Goal: Find specific page/section: Find specific page/section

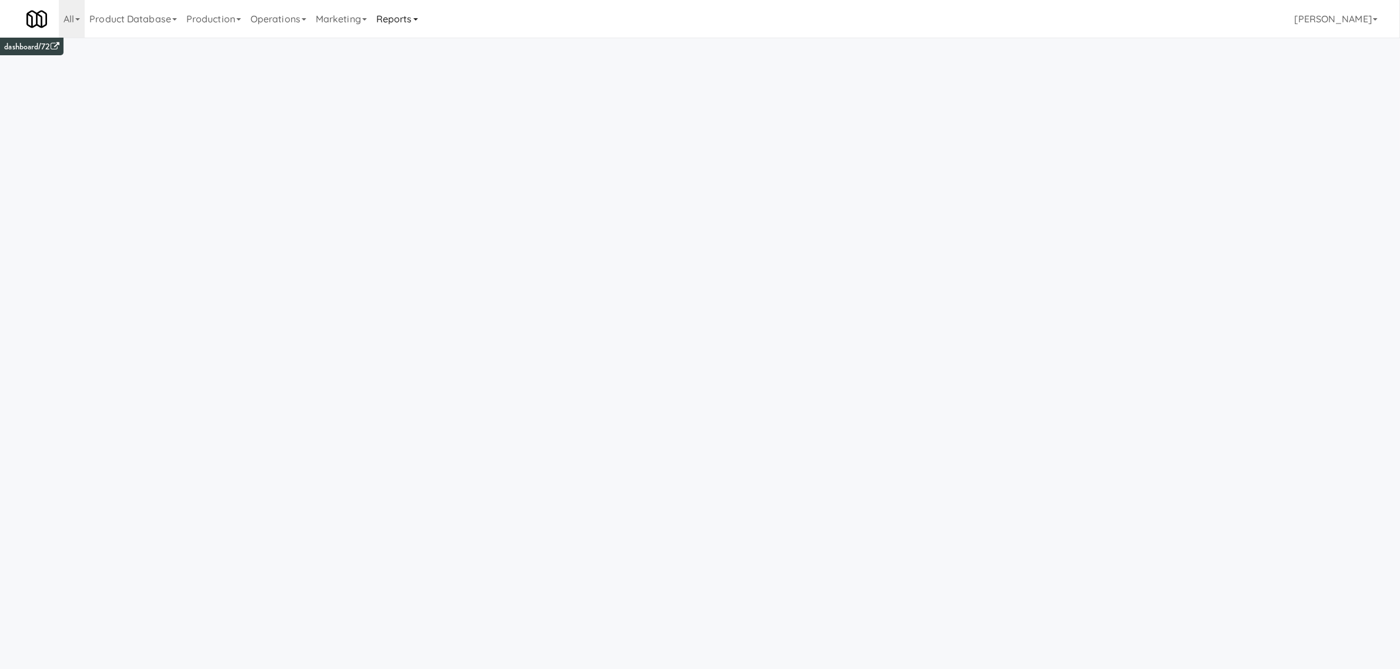
click at [406, 18] on link "Reports" at bounding box center [397, 19] width 51 height 38
click at [404, 91] on link "Payouts" at bounding box center [419, 92] width 94 height 21
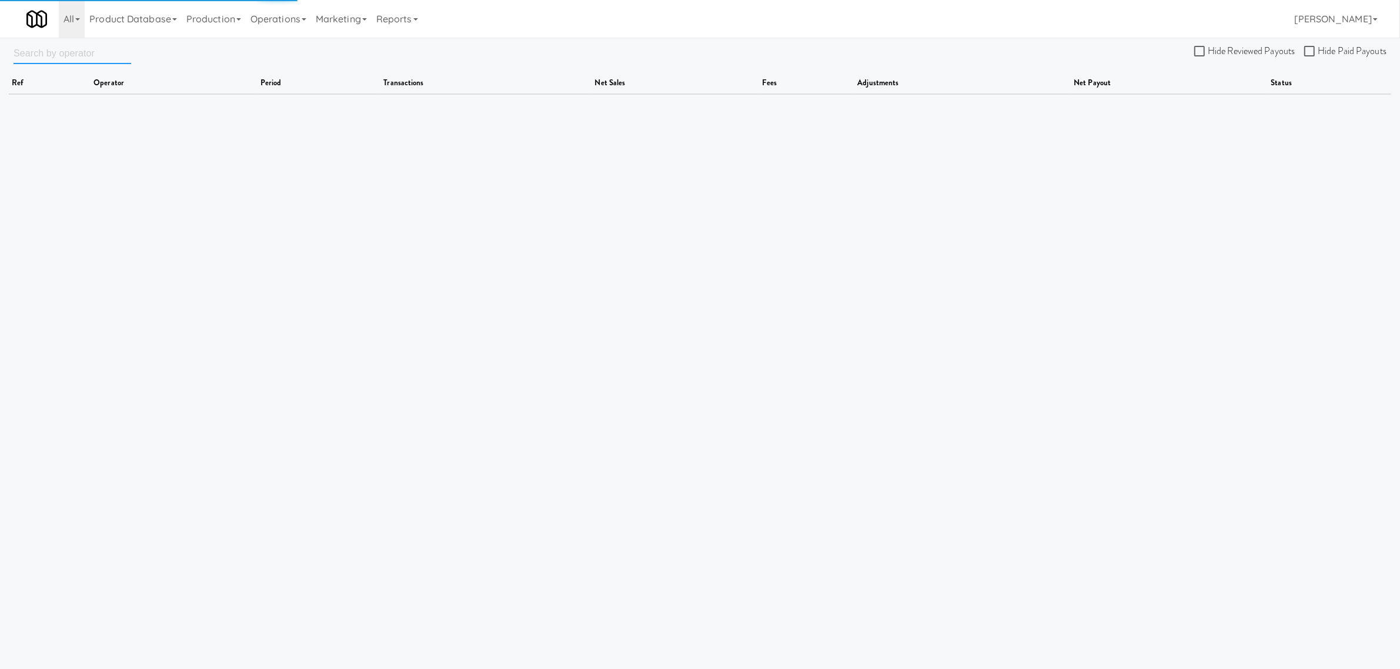
click at [68, 53] on input "text" at bounding box center [73, 53] width 118 height 22
drag, startPoint x: 68, startPoint y: 54, endPoint x: -158, endPoint y: 32, distance: 226.2
click at [0, 32] on html "Okay Okay Select date: previous 2025-Sep next Su Mo Tu We Th Fr Sa 31 1 2 3 4 5…" at bounding box center [700, 334] width 1400 height 669
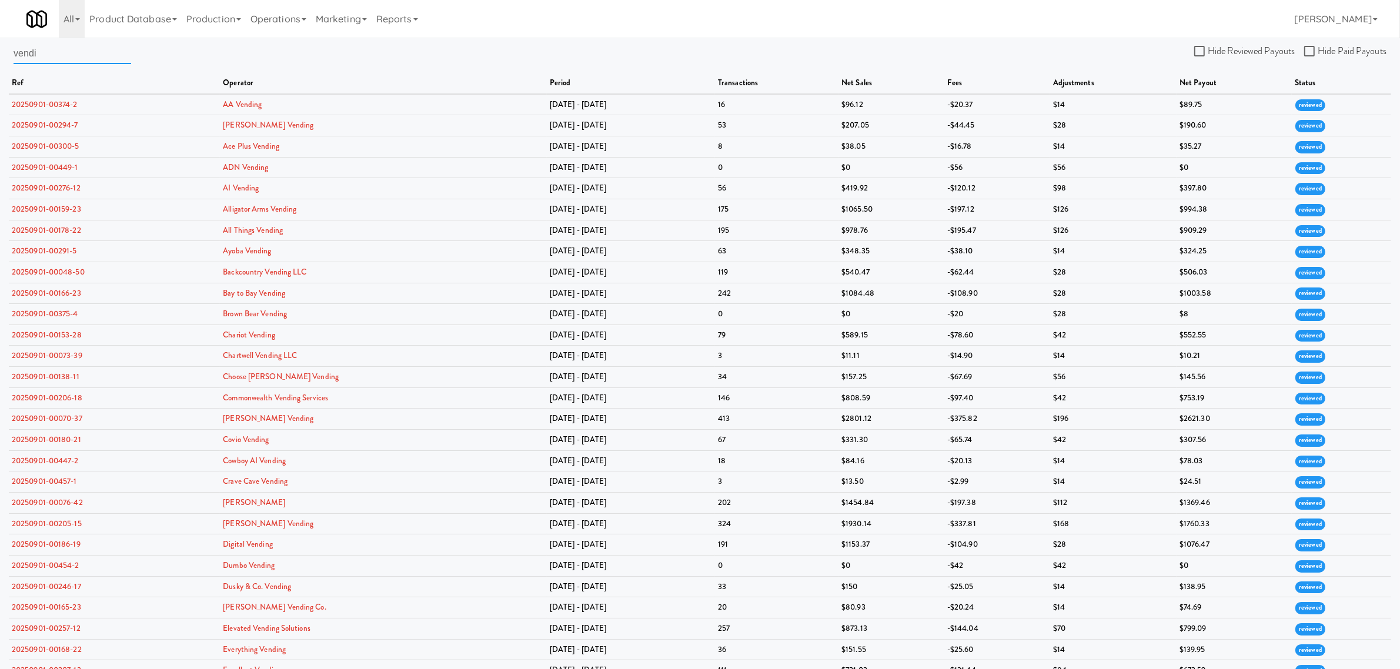
drag, startPoint x: 49, startPoint y: 50, endPoint x: -176, endPoint y: 47, distance: 225.2
click at [0, 47] on html "Okay Okay Select date: previous 2025-Sep next Su Mo Tu We Th Fr Sa 31 1 2 3 4 5…" at bounding box center [700, 334] width 1400 height 669
type input "[PERSON_NAME]"
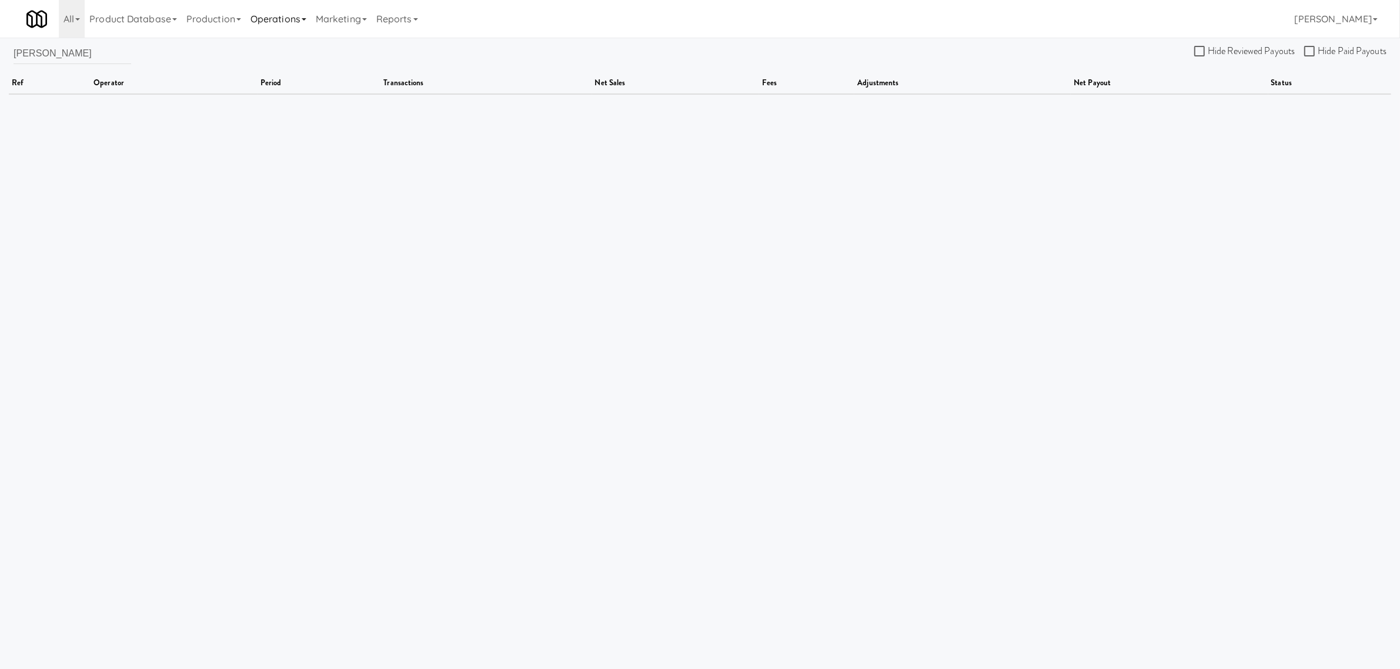
click at [289, 16] on link "Operations" at bounding box center [278, 19] width 65 height 38
click at [282, 100] on link "Operators" at bounding box center [293, 92] width 94 height 21
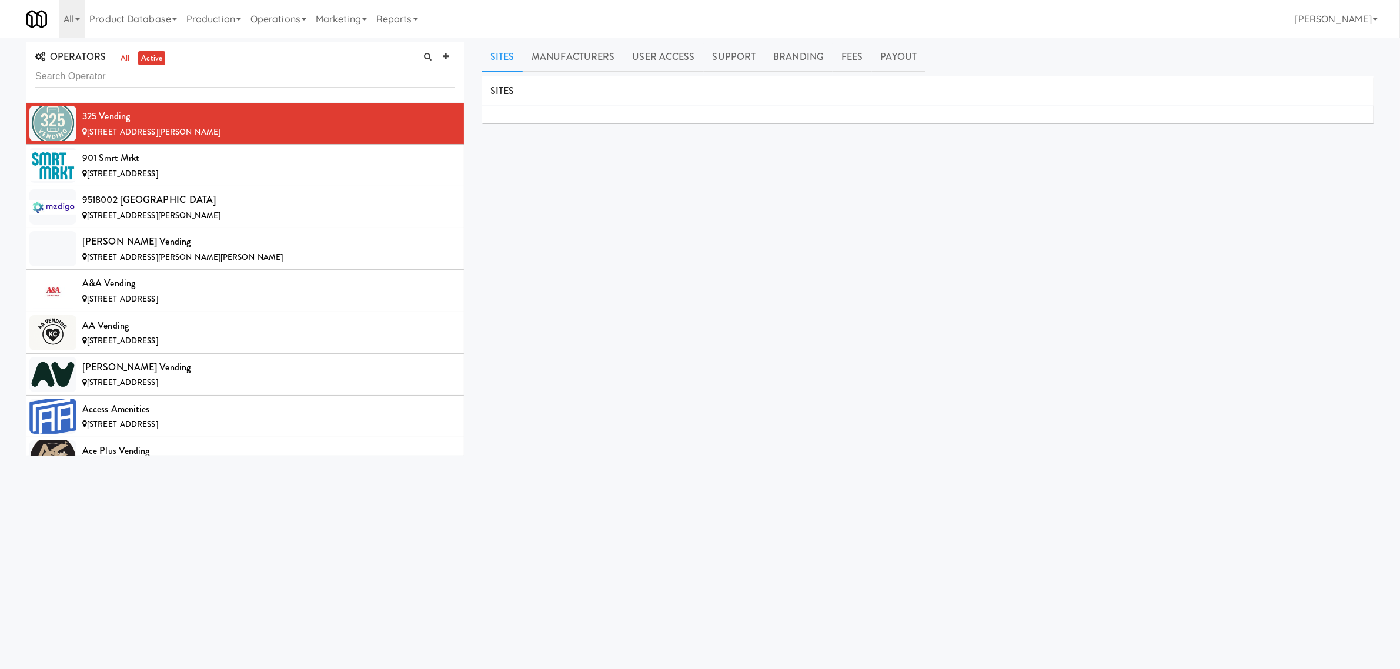
click at [100, 77] on input "text" at bounding box center [245, 77] width 420 height 22
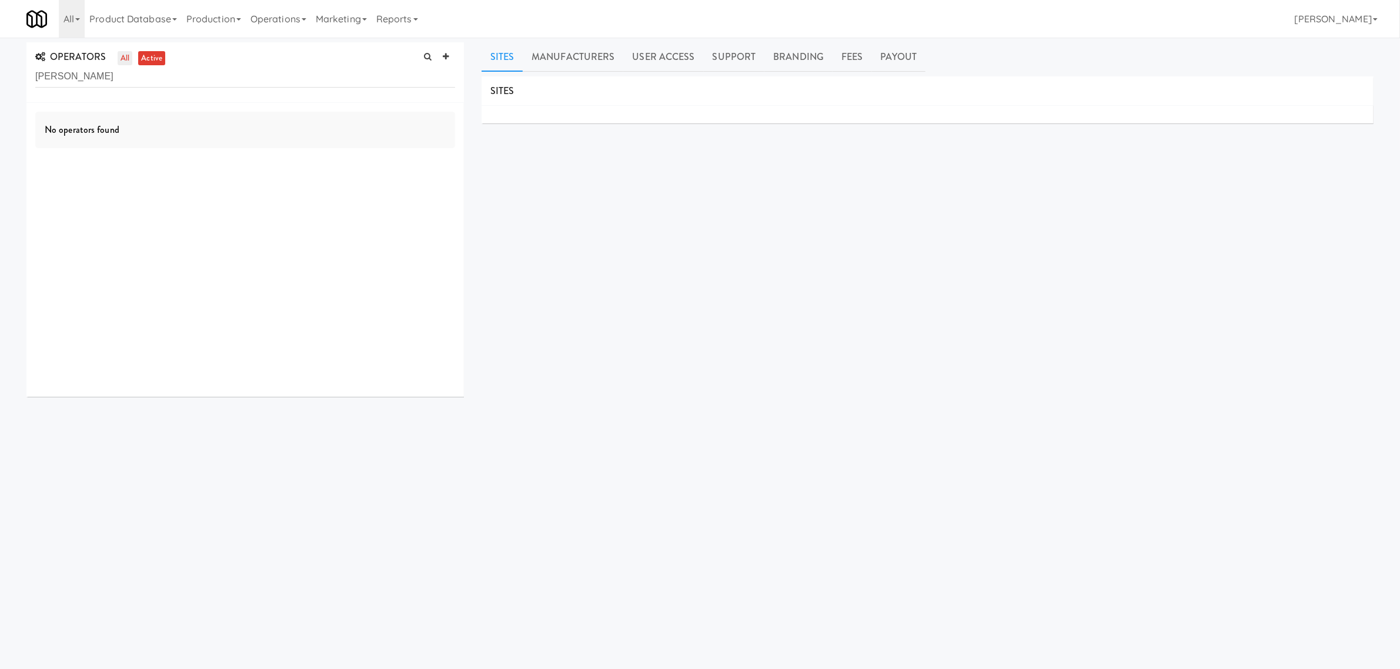
click at [125, 57] on link "all" at bounding box center [125, 58] width 15 height 15
click at [86, 80] on input "[PERSON_NAME]" at bounding box center [245, 77] width 420 height 22
drag, startPoint x: 90, startPoint y: 74, endPoint x: -226, endPoint y: 101, distance: 316.9
click at [0, 101] on html "Okay Okay Select date: previous 2025-Sep next Su Mo Tu We Th Fr Sa 31 1 2 3 4 5…" at bounding box center [700, 334] width 1400 height 669
type input "apa"
